Goal: Task Accomplishment & Management: Complete application form

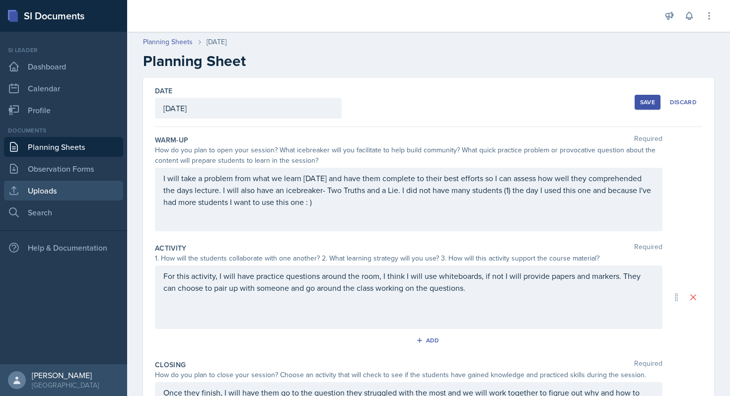
click at [74, 184] on link "Uploads" at bounding box center [63, 191] width 119 height 20
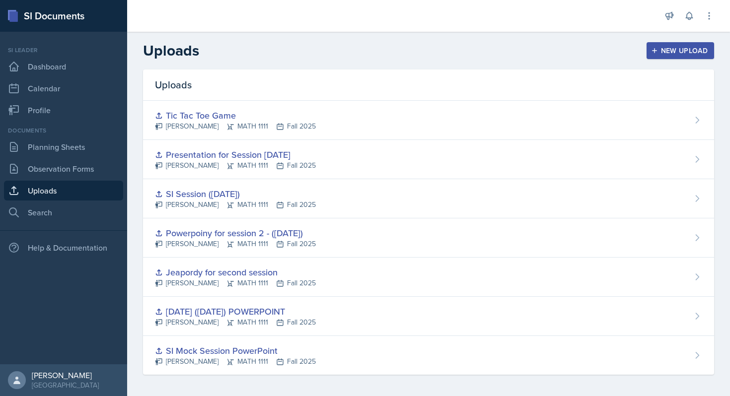
click at [706, 53] on div "New Upload" at bounding box center [680, 51] width 55 height 8
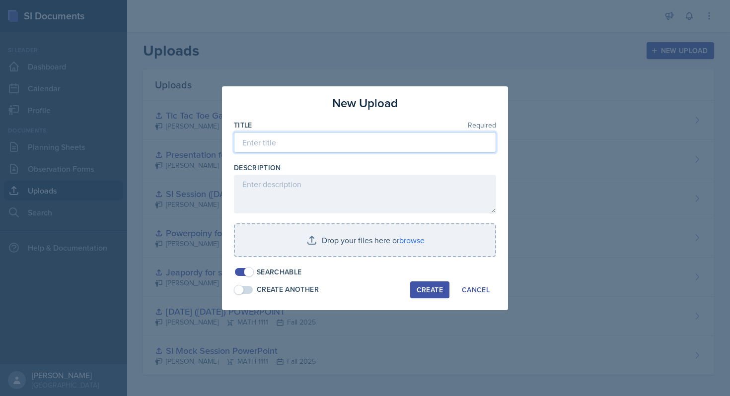
click at [350, 145] on input at bounding box center [365, 142] width 262 height 21
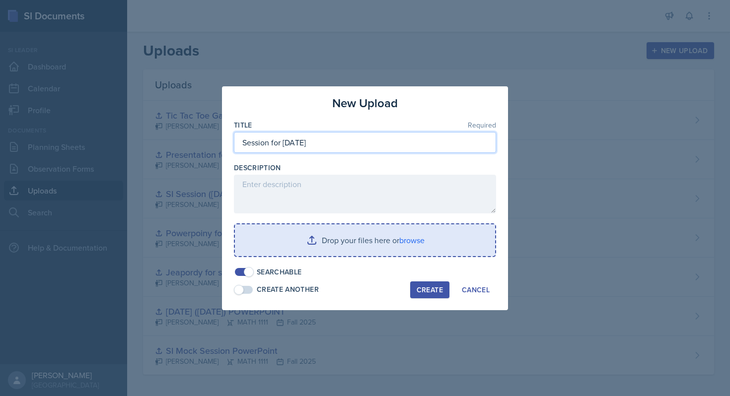
type input "Session for [DATE]"
click at [336, 250] on input "file" at bounding box center [365, 241] width 260 height 32
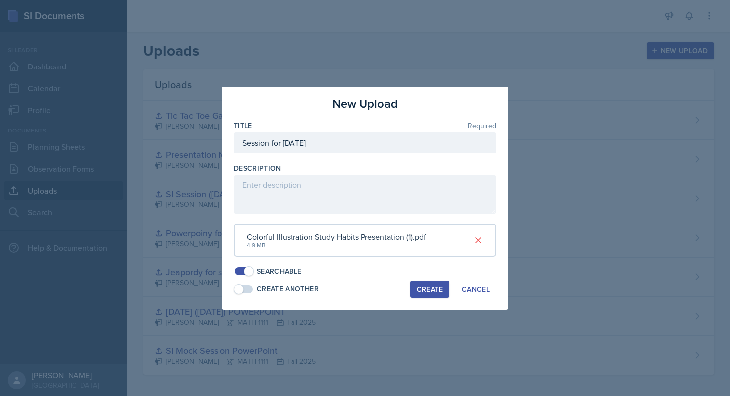
click at [424, 292] on div "Create" at bounding box center [430, 290] width 26 height 8
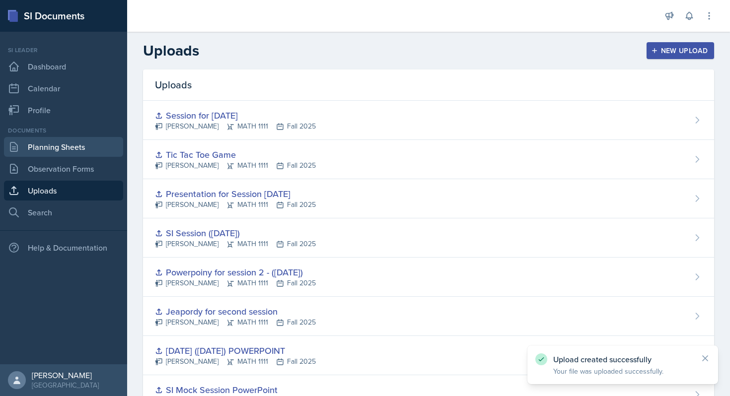
click at [86, 150] on link "Planning Sheets" at bounding box center [63, 147] width 119 height 20
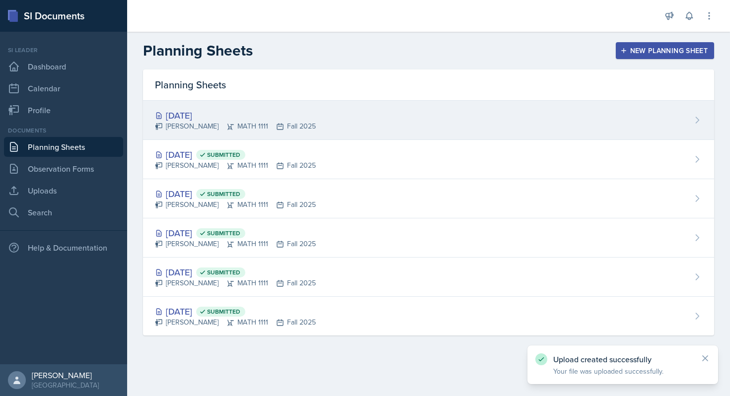
click at [505, 109] on div "[DATE] [PERSON_NAME] MATH 1111 Fall 2025" at bounding box center [428, 120] width 571 height 39
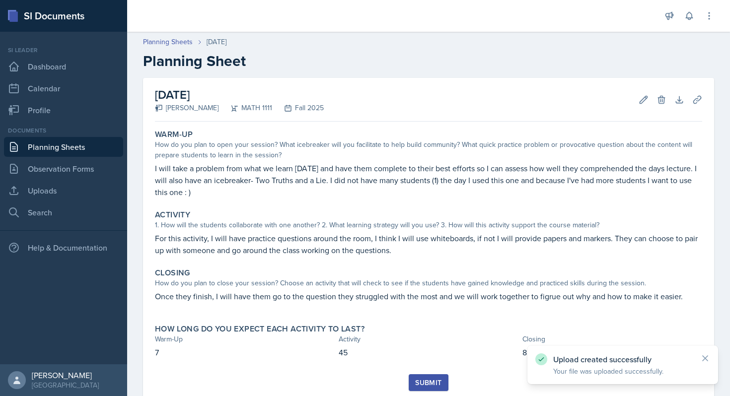
scroll to position [31, 0]
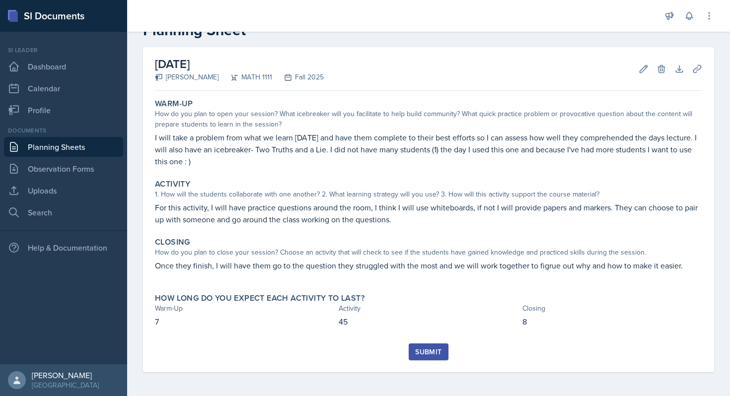
click at [432, 354] on div "Submit" at bounding box center [428, 352] width 26 height 8
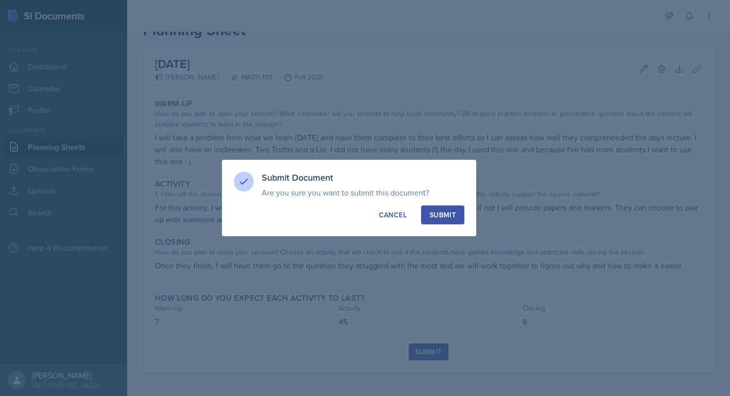
click at [447, 215] on div "Submit" at bounding box center [443, 215] width 26 height 10
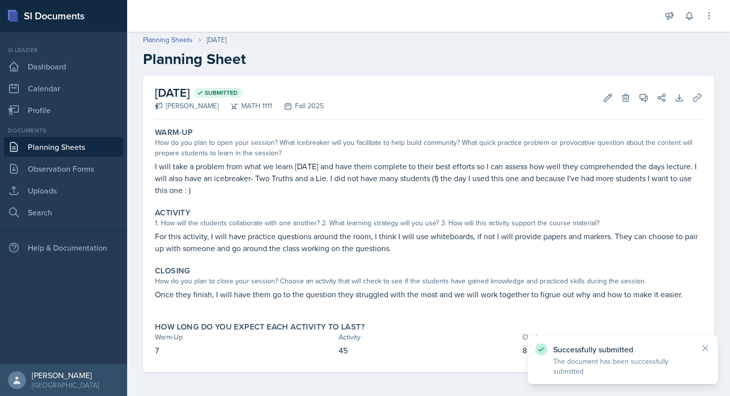
scroll to position [2, 0]
click at [89, 151] on link "Planning Sheets" at bounding box center [63, 147] width 119 height 20
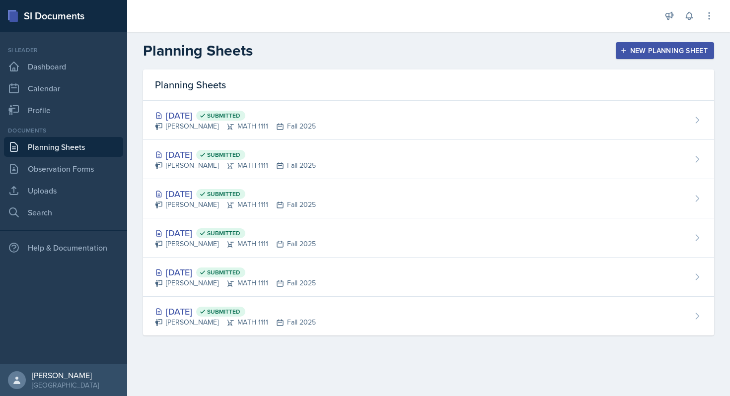
click at [621, 43] on button "New Planning Sheet" at bounding box center [665, 50] width 98 height 17
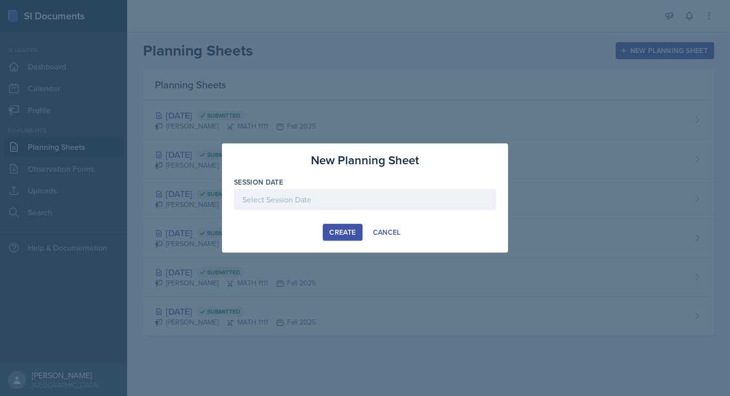
click at [322, 203] on div at bounding box center [365, 199] width 262 height 21
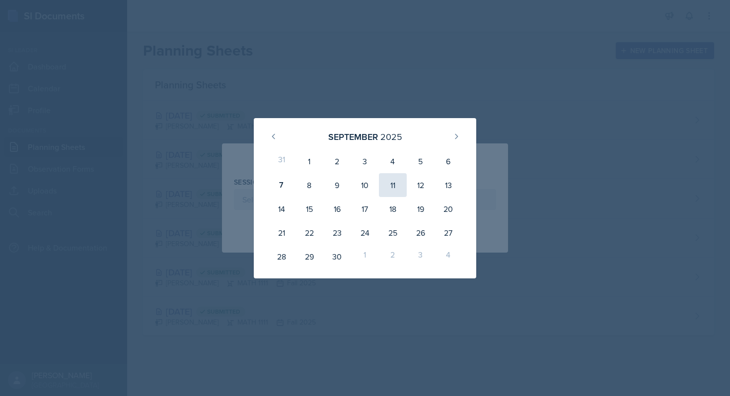
click at [393, 184] on div "11" at bounding box center [393, 185] width 28 height 24
type input "[DATE]"
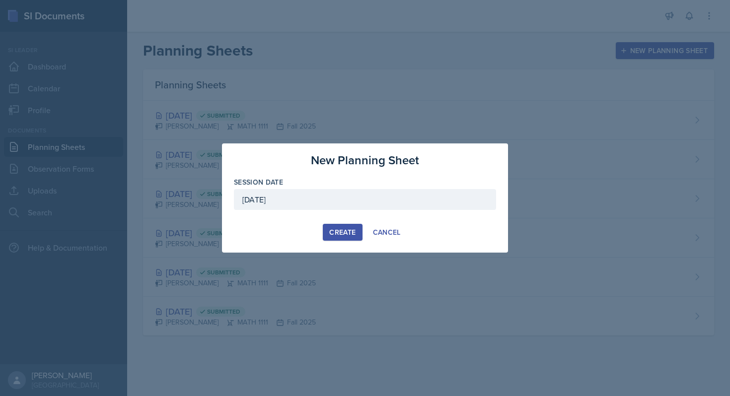
click at [351, 229] on div "Create" at bounding box center [342, 233] width 26 height 8
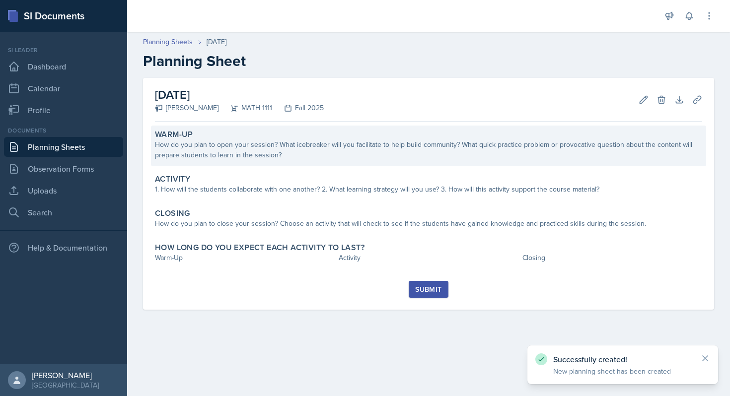
click at [403, 138] on div "Warm-Up" at bounding box center [428, 135] width 547 height 10
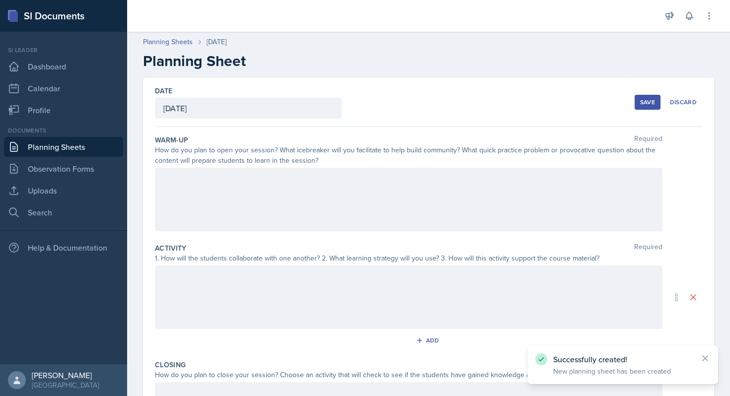
click at [322, 214] on div at bounding box center [409, 200] width 508 height 64
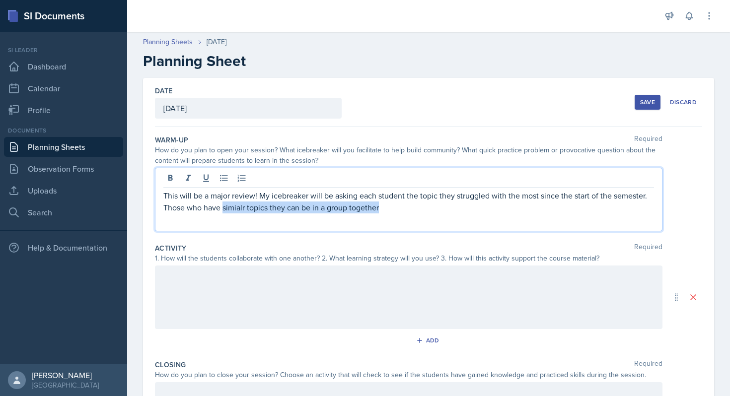
drag, startPoint x: 455, startPoint y: 208, endPoint x: 223, endPoint y: 212, distance: 232.5
click at [223, 212] on p "This will be a major review! My icebreaker will be asking each student the topi…" at bounding box center [408, 202] width 491 height 24
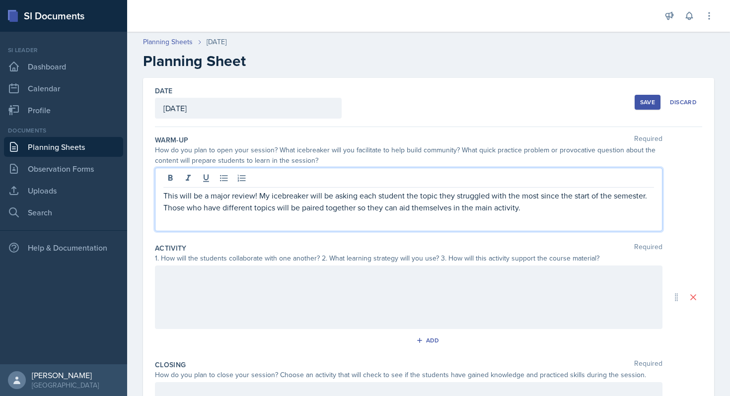
click at [197, 291] on div at bounding box center [409, 298] width 508 height 64
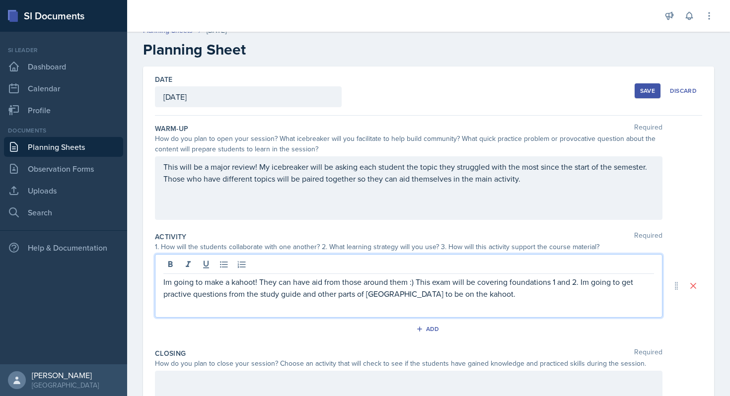
scroll to position [13, 0]
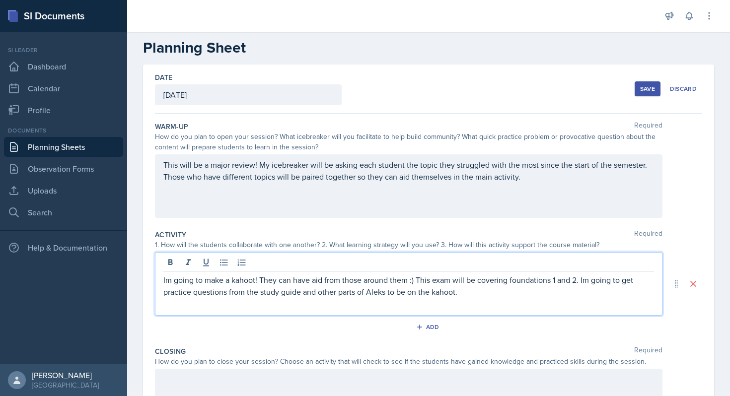
click at [493, 294] on p "Im going to make a kahoot! They can have aid from those around them :) This exa…" at bounding box center [408, 286] width 491 height 24
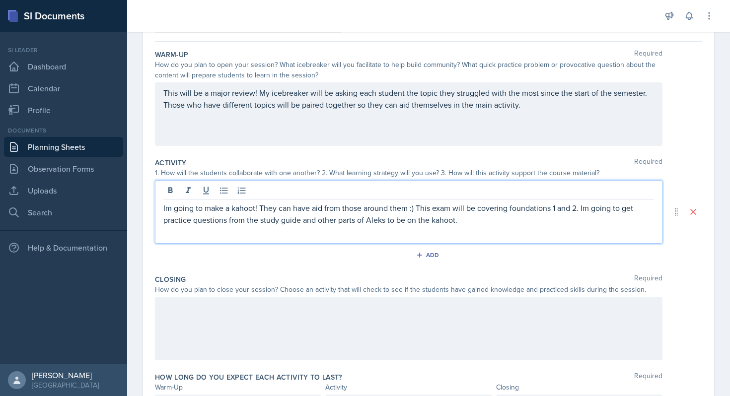
click at [415, 324] on div at bounding box center [409, 329] width 508 height 64
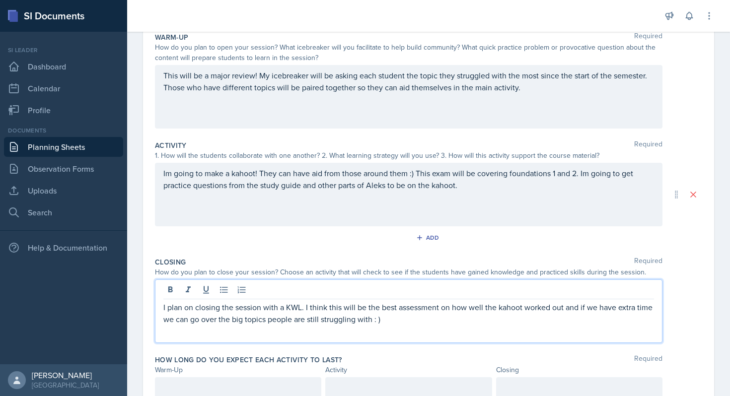
scroll to position [145, 0]
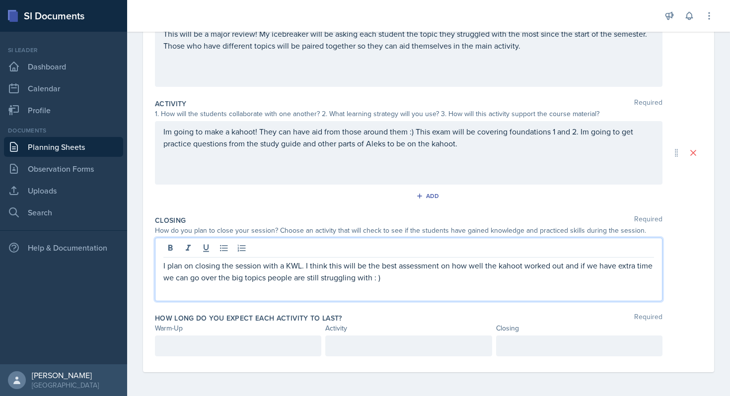
click at [263, 345] on p at bounding box center [238, 346] width 150 height 12
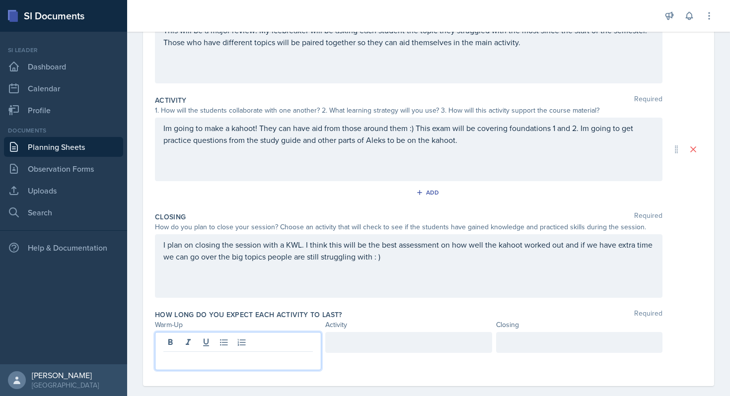
scroll to position [162, 0]
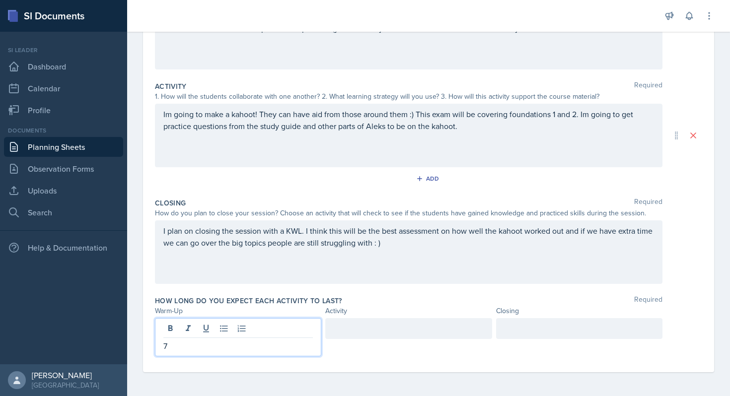
click at [410, 331] on div at bounding box center [408, 328] width 166 height 21
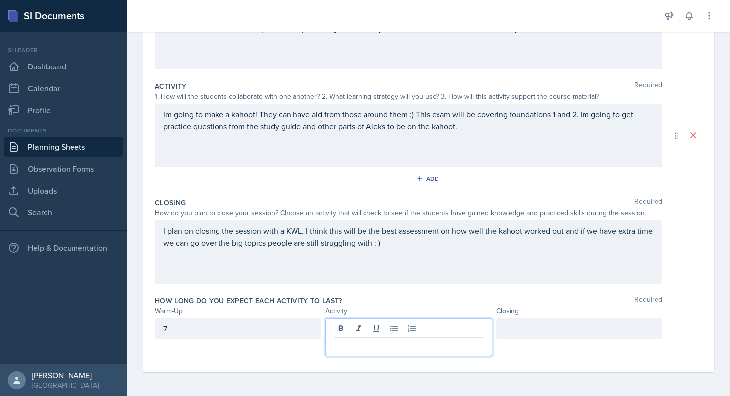
click at [237, 320] on div "7" at bounding box center [238, 328] width 166 height 21
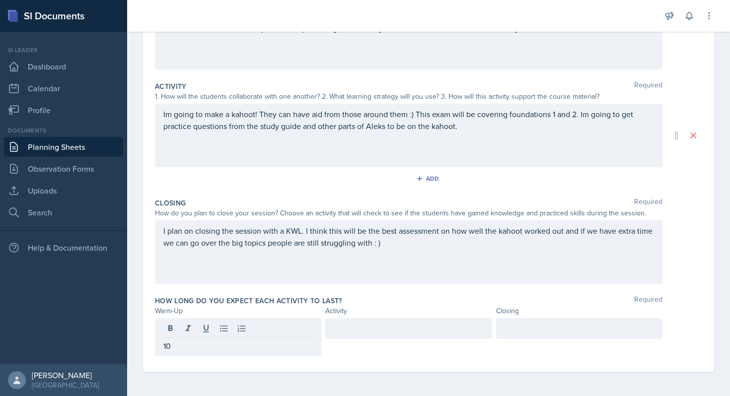
click at [364, 320] on div at bounding box center [408, 328] width 166 height 21
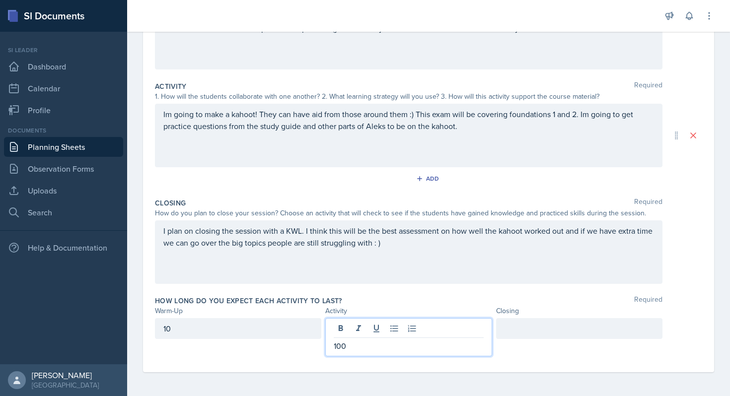
click at [541, 322] on div at bounding box center [579, 328] width 166 height 21
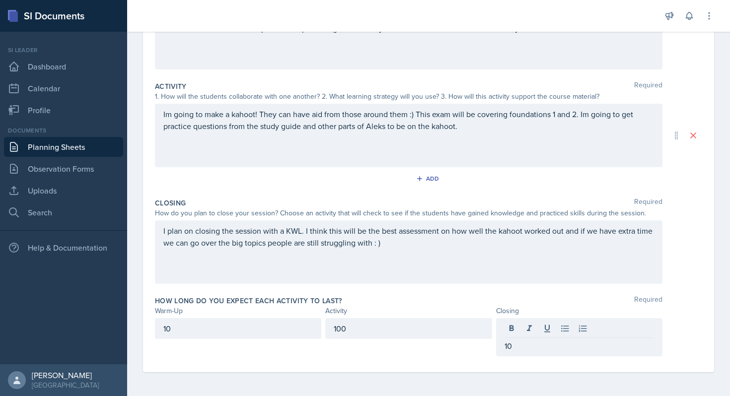
click at [465, 318] on div "How long do you expect each activity to last? Required Warm-Up Activity Closing…" at bounding box center [428, 328] width 547 height 73
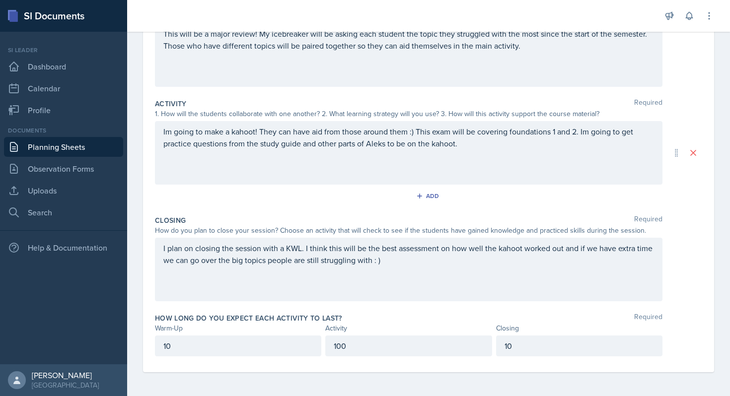
scroll to position [0, 0]
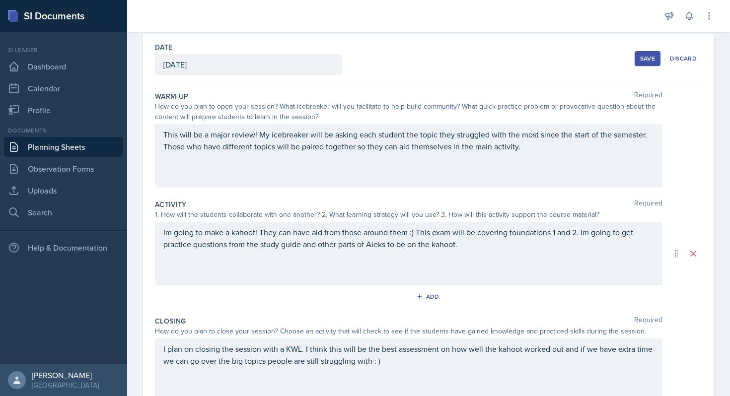
click at [647, 60] on div "Save" at bounding box center [647, 59] width 15 height 8
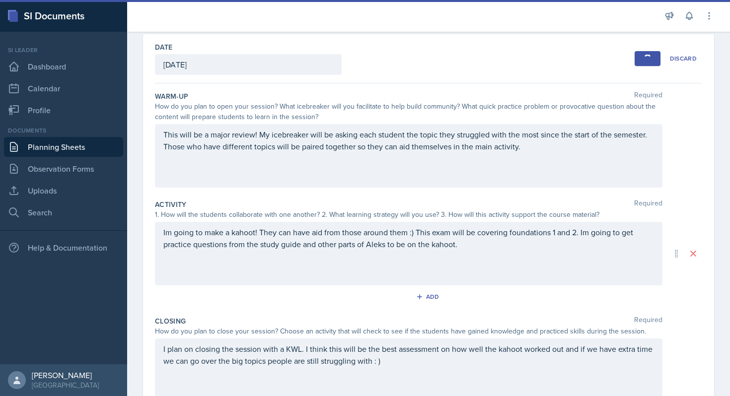
scroll to position [21, 0]
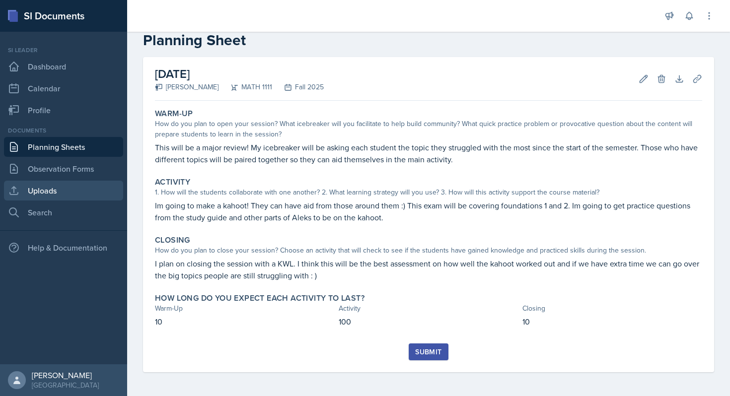
click at [67, 189] on link "Uploads" at bounding box center [63, 191] width 119 height 20
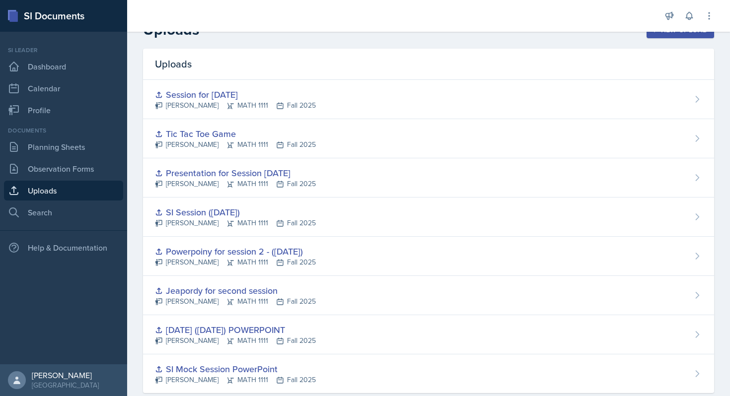
click at [658, 32] on icon "button" at bounding box center [654, 29] width 7 height 7
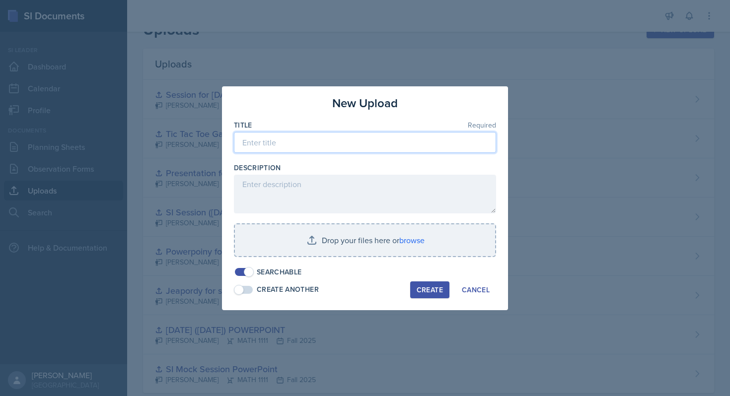
click at [385, 136] on input at bounding box center [365, 142] width 262 height 21
type input "Major review presentation"
click at [353, 258] on div at bounding box center [365, 262] width 262 height 10
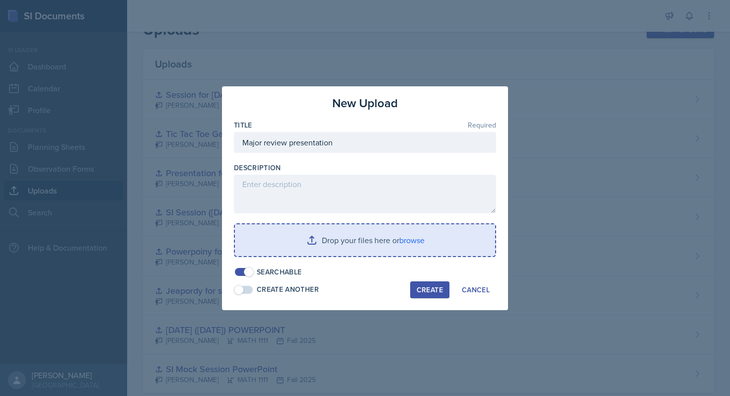
click at [344, 248] on input "file" at bounding box center [365, 241] width 260 height 32
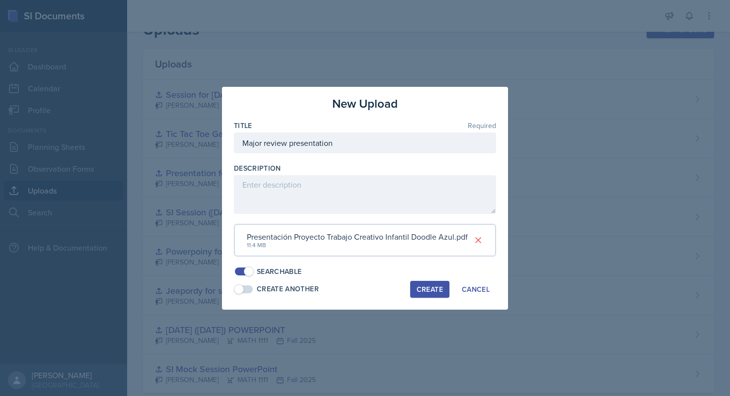
click at [435, 286] on div "Create" at bounding box center [430, 290] width 26 height 8
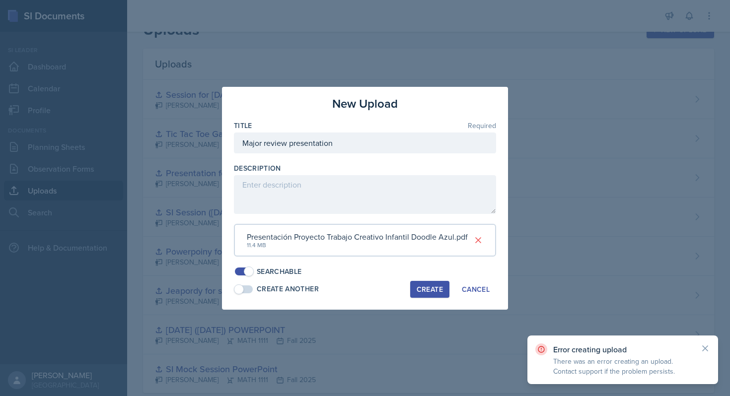
click at [436, 291] on div "Create" at bounding box center [430, 290] width 26 height 8
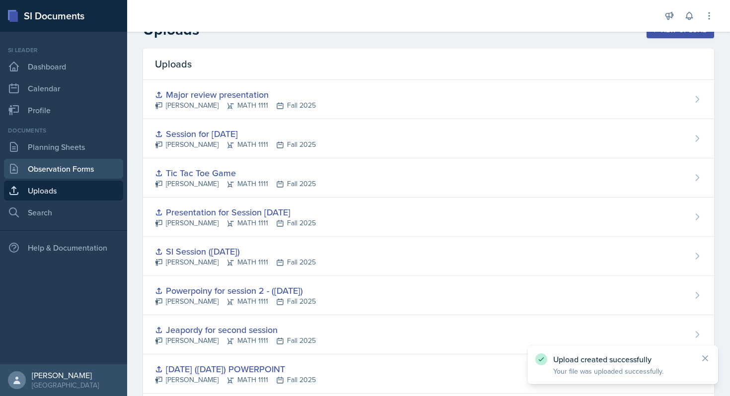
click at [79, 162] on link "Observation Forms" at bounding box center [63, 169] width 119 height 20
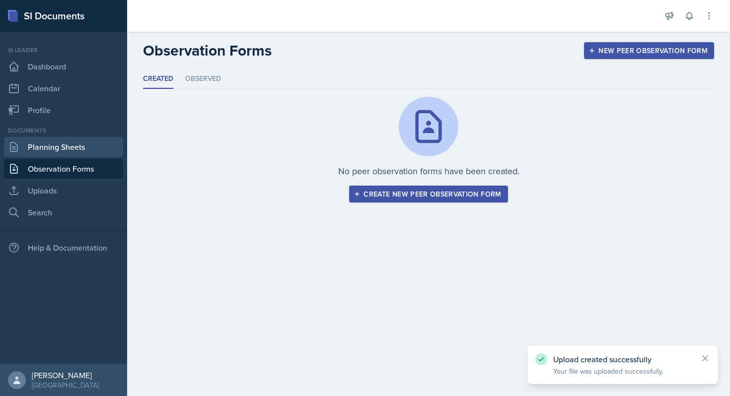
click at [75, 148] on link "Planning Sheets" at bounding box center [63, 147] width 119 height 20
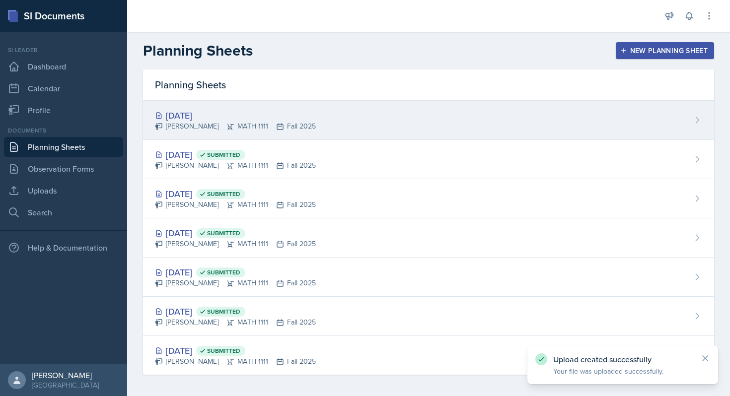
click at [438, 132] on div "[DATE] [PERSON_NAME] MATH 1111 Fall 2025" at bounding box center [428, 120] width 571 height 39
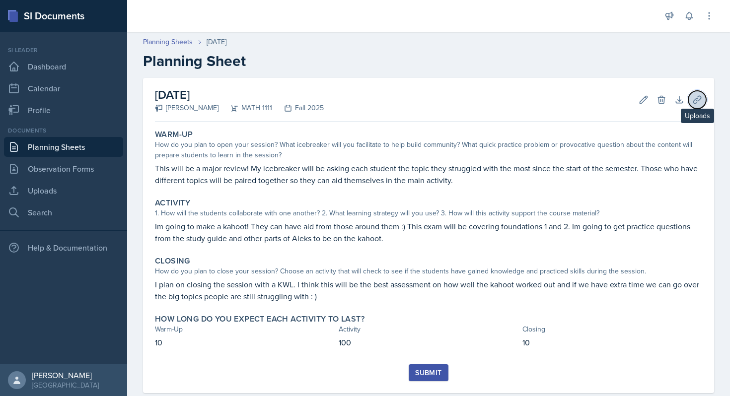
click at [700, 99] on icon at bounding box center [696, 99] width 7 height 7
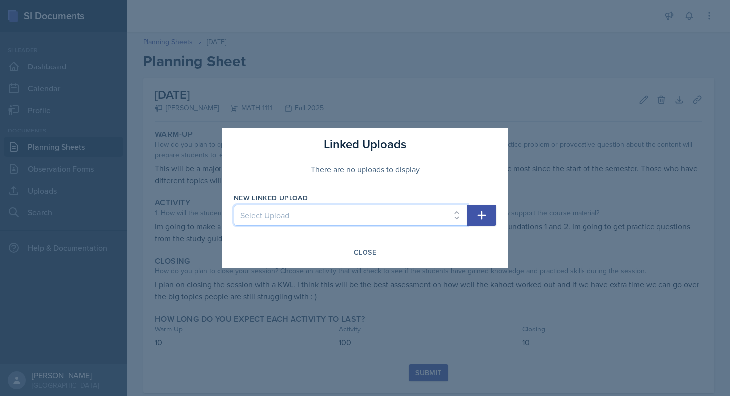
click at [395, 208] on select "Select Upload SI Mock Session PowerPoint [DATE] ([DATE]) POWERPOINT Jeapordy fo…" at bounding box center [350, 215] width 233 height 21
select select "0f74fc6d-8125-4403-b332-2aba0e0acf59"
click at [234, 205] on select "Select Upload SI Mock Session PowerPoint [DATE] ([DATE]) POWERPOINT Jeapordy fo…" at bounding box center [350, 215] width 233 height 21
click at [492, 222] on button "button" at bounding box center [481, 215] width 29 height 21
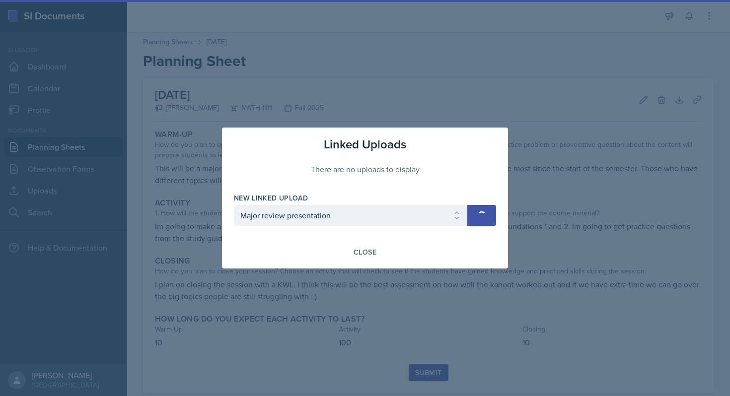
select select
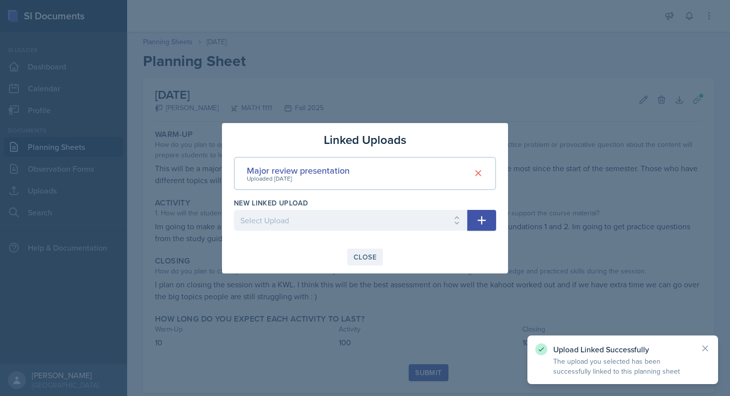
click at [369, 261] on div "Close" at bounding box center [365, 257] width 23 height 8
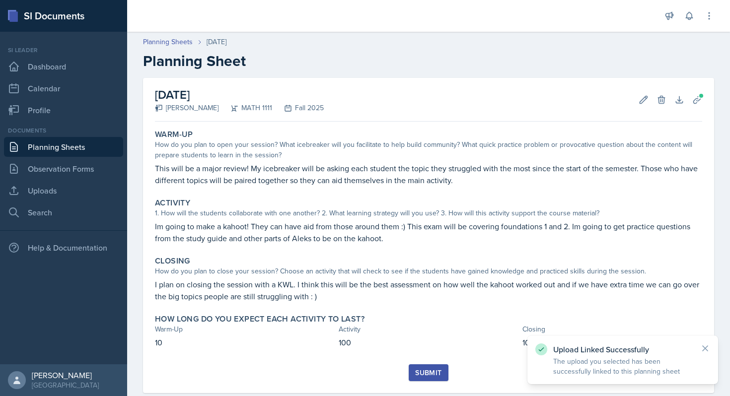
click at [441, 380] on button "Submit" at bounding box center [428, 373] width 39 height 17
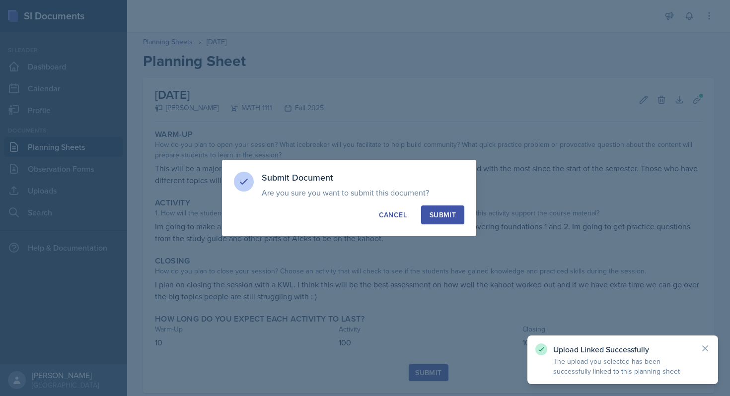
click at [441, 217] on div "Submit" at bounding box center [443, 215] width 26 height 10
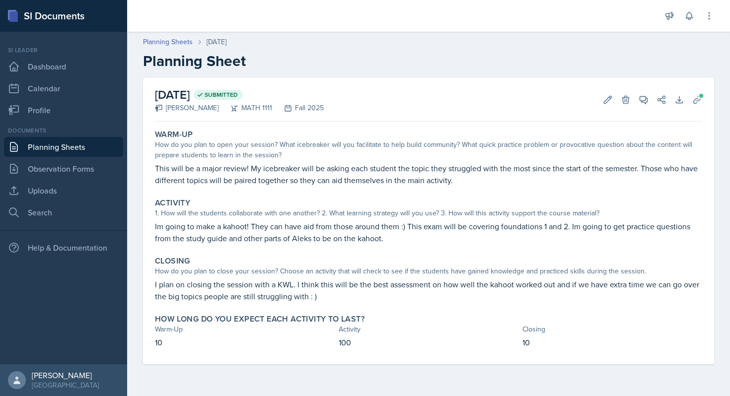
click at [95, 152] on link "Planning Sheets" at bounding box center [63, 147] width 119 height 20
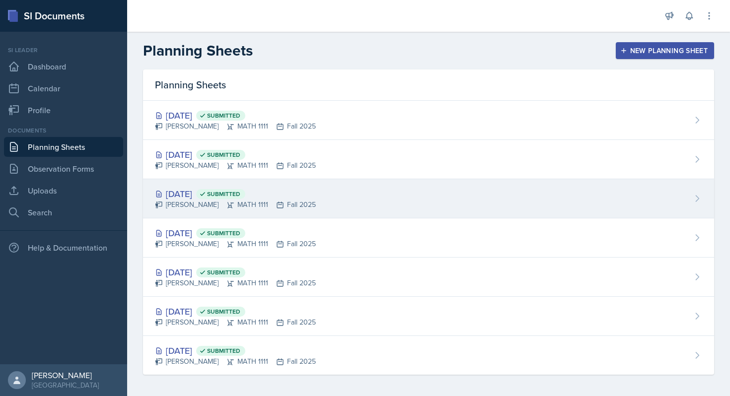
click at [403, 200] on div "[DATE] Submitted [PERSON_NAME] MATH 1111 Fall 2025" at bounding box center [428, 198] width 571 height 39
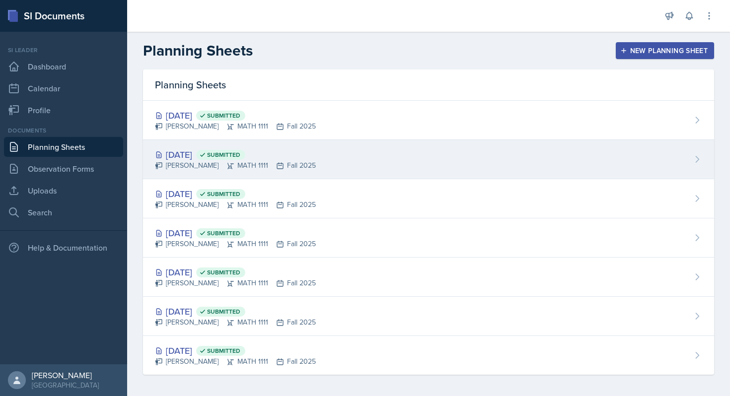
click at [331, 166] on div "[DATE] Submitted [PERSON_NAME] MATH 1111 Fall 2025" at bounding box center [428, 159] width 571 height 39
